Goal: Task Accomplishment & Management: Use online tool/utility

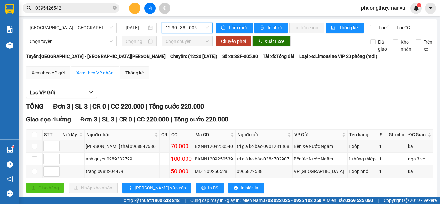
click at [177, 26] on span "12:30 - 38F-005.80" at bounding box center [186, 28] width 43 height 10
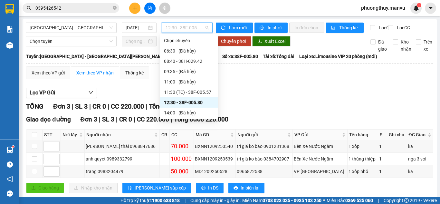
click at [198, 103] on div "12:30 - 38F-005.80" at bounding box center [189, 102] width 50 height 7
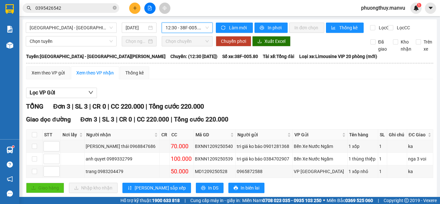
click at [90, 8] on input "0395426542" at bounding box center [73, 8] width 76 height 7
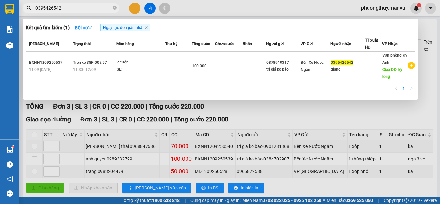
click at [90, 8] on input "0395426542" at bounding box center [73, 8] width 76 height 7
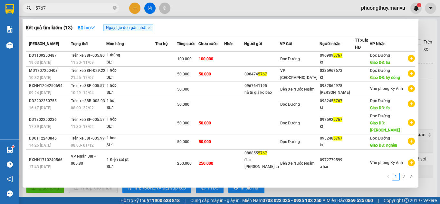
type input "5767"
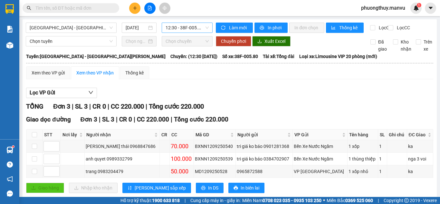
click at [201, 28] on span "12:30 - 38F-005.80" at bounding box center [186, 28] width 43 height 10
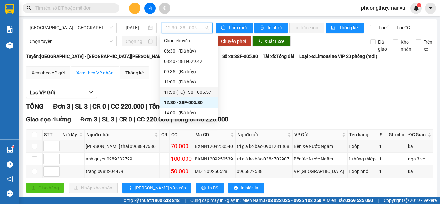
click at [192, 93] on div "11:30 (TC) - 38F-005.57" at bounding box center [189, 92] width 50 height 7
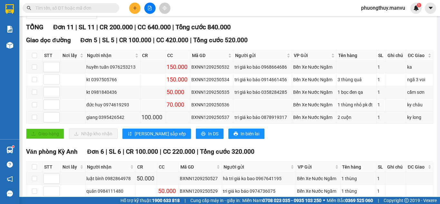
scroll to position [97, 0]
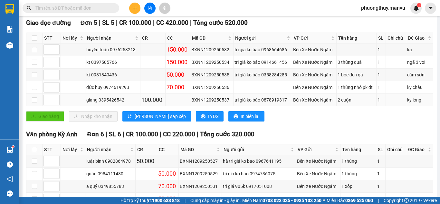
click at [114, 103] on div "giang 0395426542" at bounding box center [112, 99] width 53 height 7
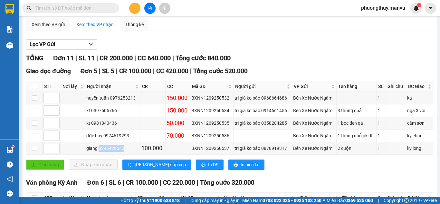
scroll to position [40, 0]
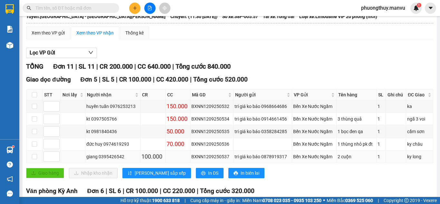
drag, startPoint x: 97, startPoint y: 8, endPoint x: 156, endPoint y: 168, distance: 170.0
click at [98, 8] on input "text" at bounding box center [73, 8] width 76 height 7
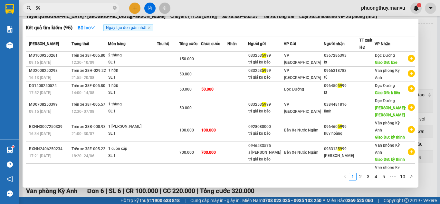
type input "5"
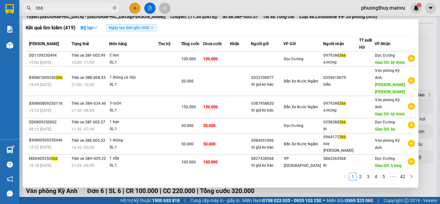
type input "366"
click at [291, 14] on div at bounding box center [220, 102] width 440 height 204
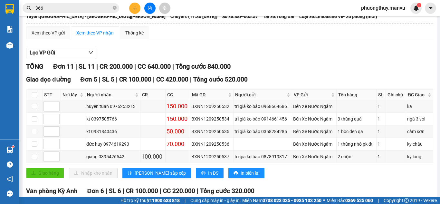
scroll to position [169, 0]
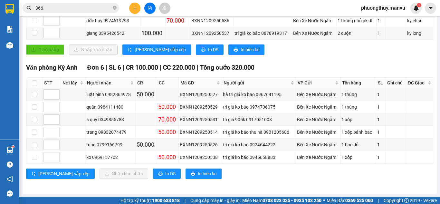
click at [67, 9] on input "366" at bounding box center [73, 8] width 76 height 7
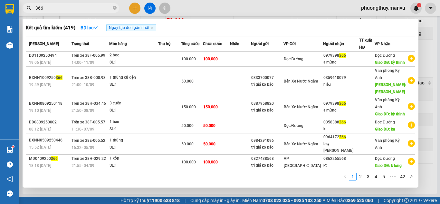
click at [67, 9] on input "366" at bounding box center [73, 8] width 76 height 7
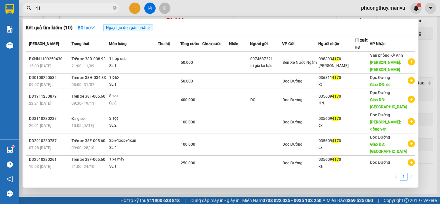
type input "4"
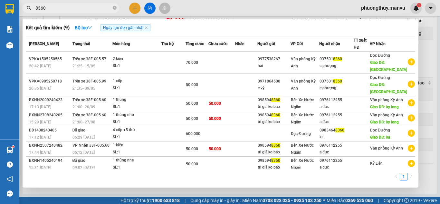
type input "8360"
click at [213, 11] on div at bounding box center [220, 102] width 440 height 204
